Goal: Information Seeking & Learning: Learn about a topic

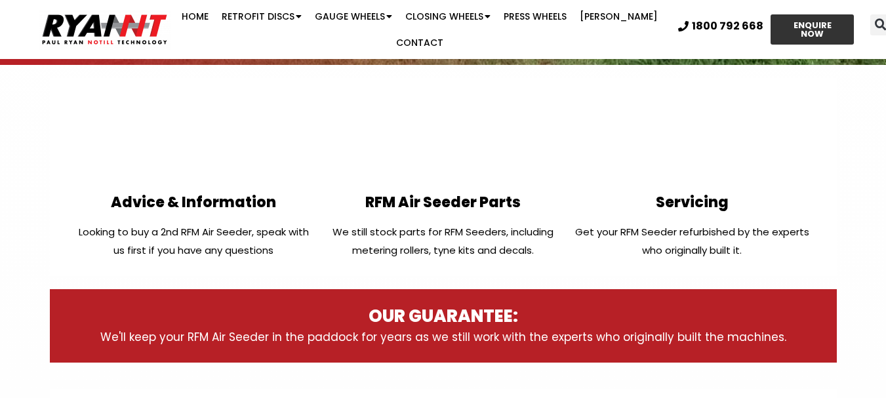
scroll to position [328, 0]
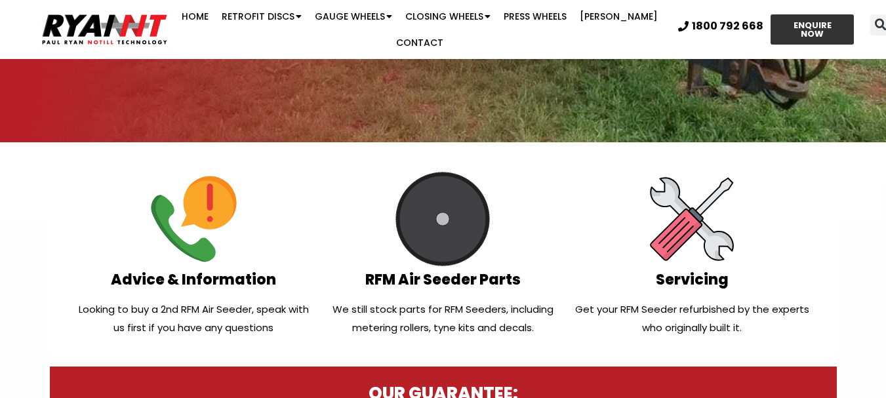
click at [423, 295] on div "RFM Air Seeder Parts We still stock parts for RFM Seeders, including metering r…" at bounding box center [442, 254] width 249 height 178
click at [434, 224] on img at bounding box center [443, 219] width 94 height 94
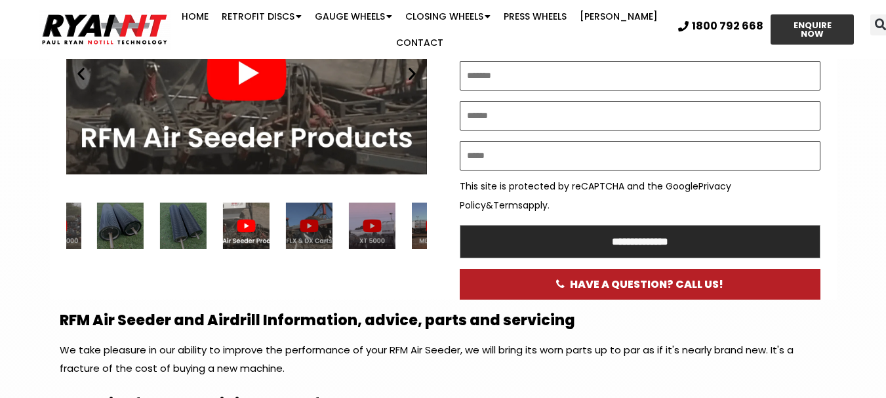
scroll to position [853, 0]
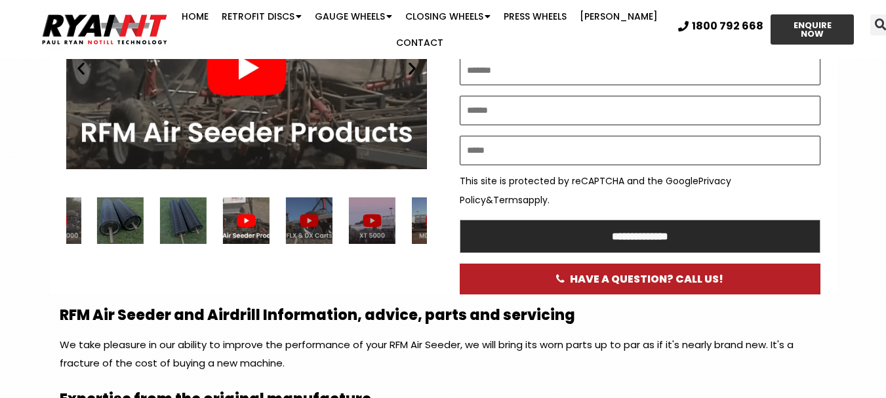
click at [112, 229] on div "7 / 8" at bounding box center [120, 220] width 47 height 47
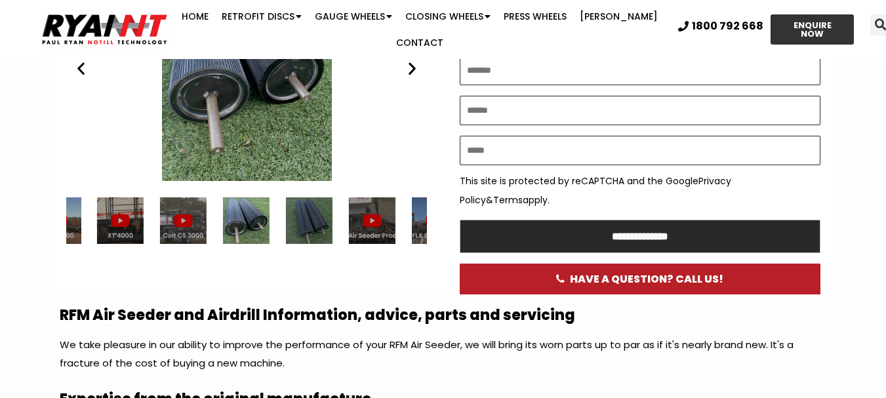
click at [239, 138] on div "RFM Airdrill and Airseeder rollers 1" at bounding box center [246, 68] width 361 height 226
click at [415, 76] on icon "Next slide" at bounding box center [412, 68] width 16 height 16
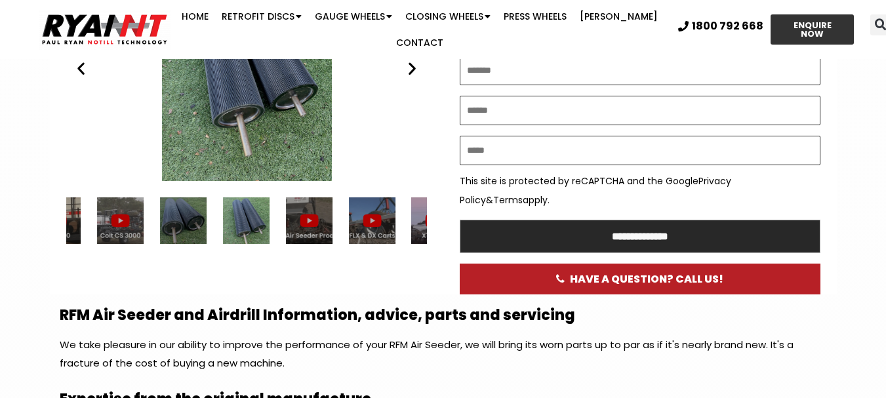
click at [415, 76] on icon "Next slide" at bounding box center [412, 68] width 16 height 16
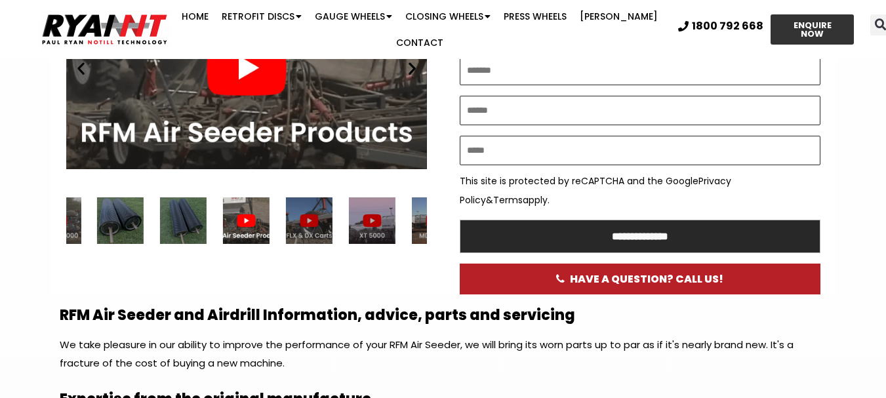
click at [415, 76] on icon "Next slide" at bounding box center [412, 68] width 16 height 16
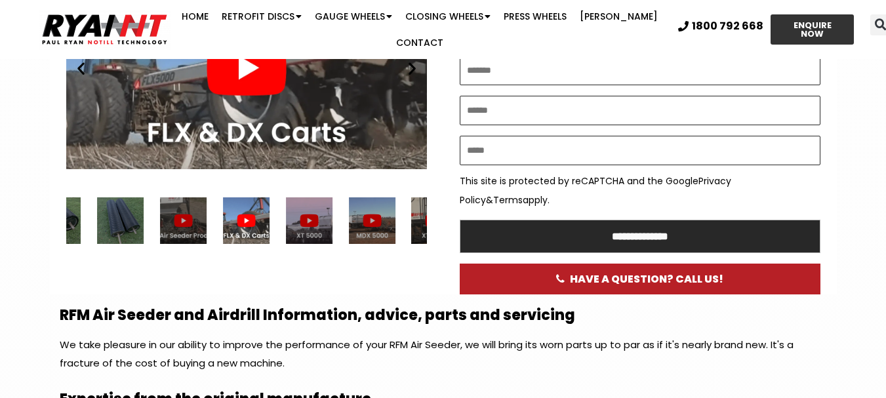
click at [415, 76] on icon "Next slide" at bounding box center [412, 68] width 16 height 16
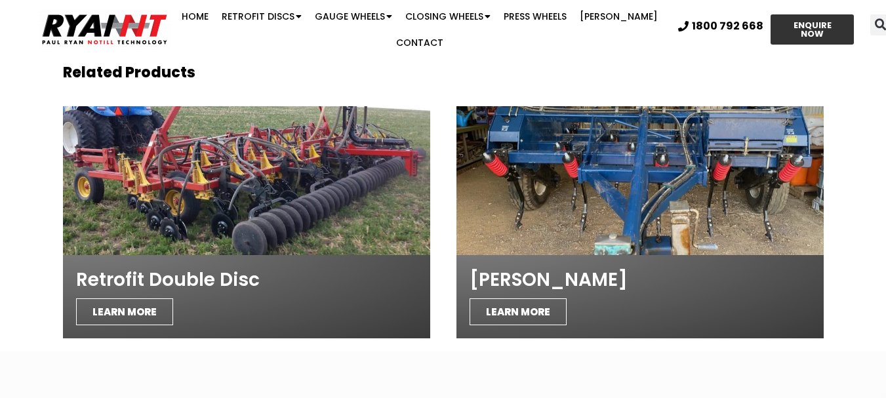
scroll to position [2428, 0]
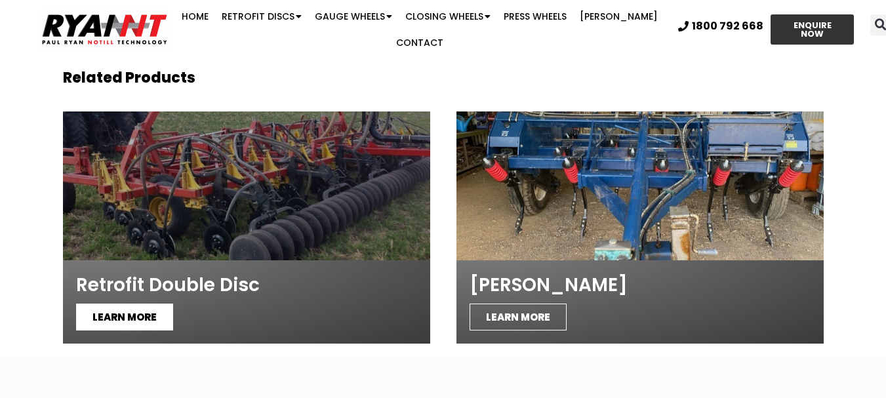
click at [136, 317] on span "LEARN MORE" at bounding box center [124, 317] width 97 height 27
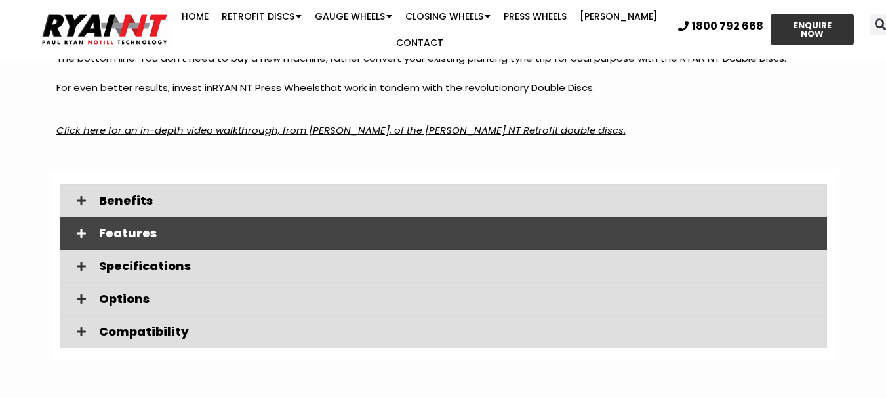
scroll to position [1771, 0]
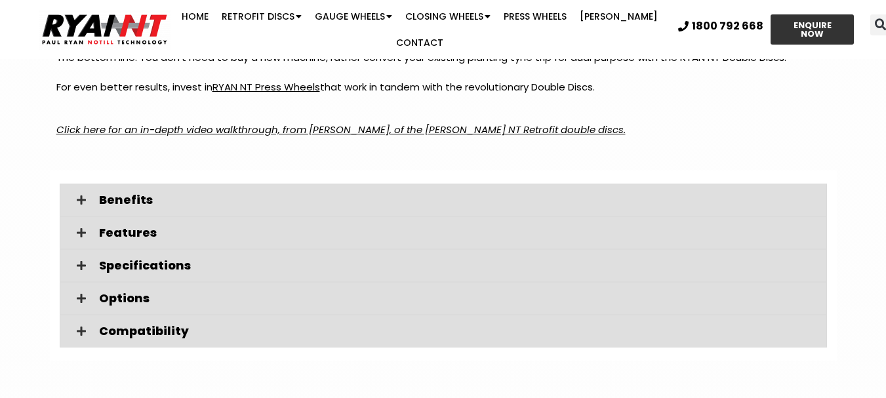
click at [322, 127] on em "Click here for an in-depth video walkthrough, from Paul Ryan, of the RYAN NT Re…" at bounding box center [341, 130] width 570 height 14
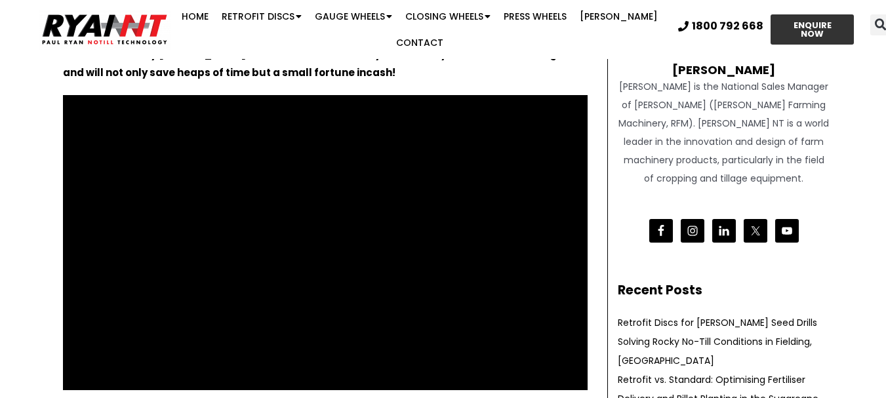
scroll to position [197, 0]
